Goal: Task Accomplishment & Management: Complete application form

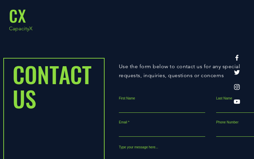
type input "gVyvUsDIVLlREGY"
type input "afGYhlxtl"
type input "[EMAIL_ADDRESS][DOMAIN_NAME]"
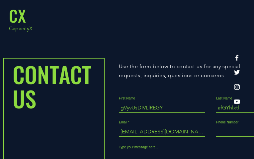
type input "9743139917"
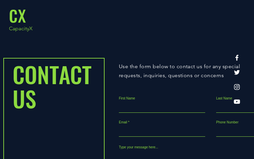
type input "BdtzPdzlVAvguKmg"
type input "ApJYtEOstnRZzL"
type input "[EMAIL_ADDRESS][DOMAIN_NAME]"
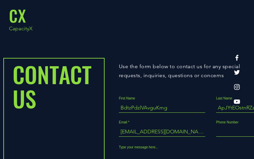
type input "6186654384"
